Goal: Navigation & Orientation: Find specific page/section

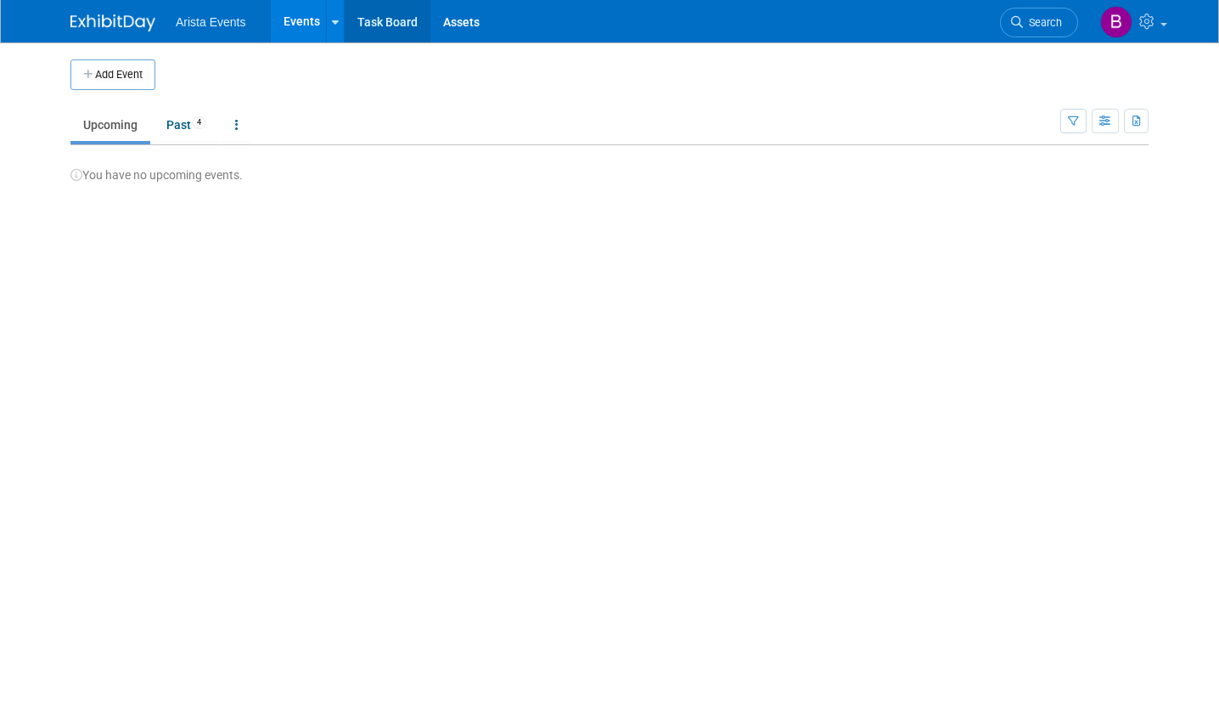
click at [386, 22] on link "Task Board" at bounding box center [388, 21] width 86 height 42
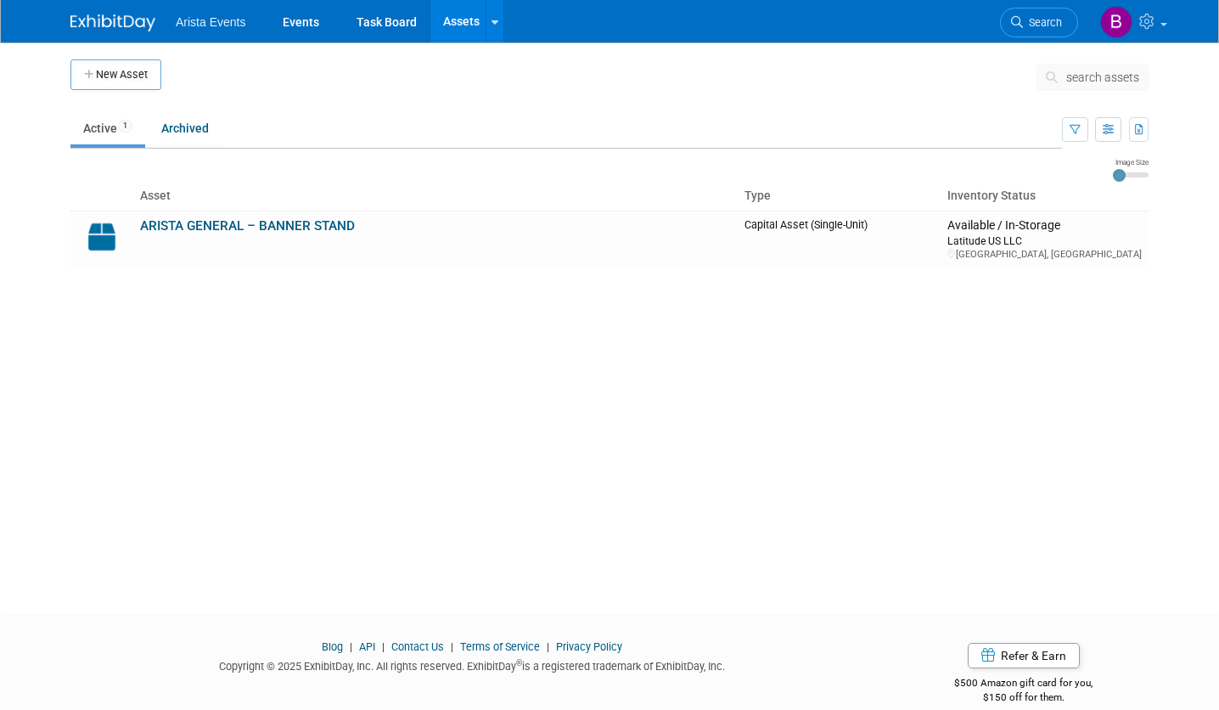
click at [116, 22] on img at bounding box center [112, 22] width 85 height 17
